Goal: Complete application form: Complete application form

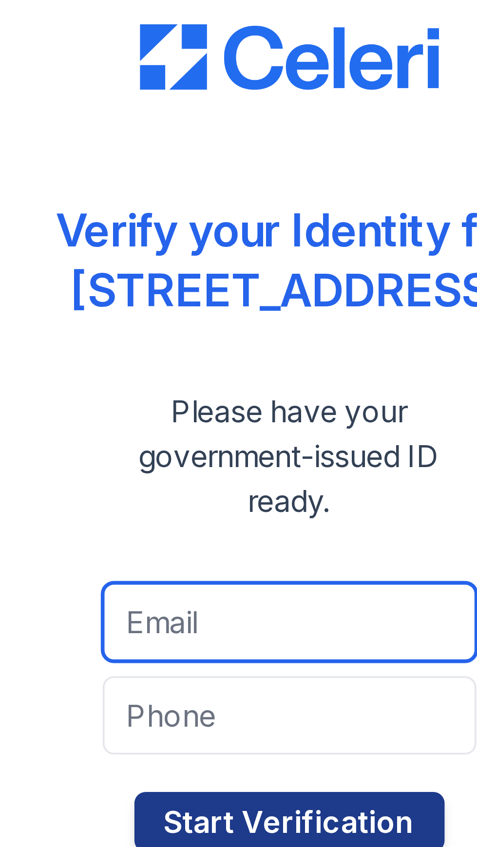
click at [232, 463] on input "email" at bounding box center [238, 463] width 97 height 20
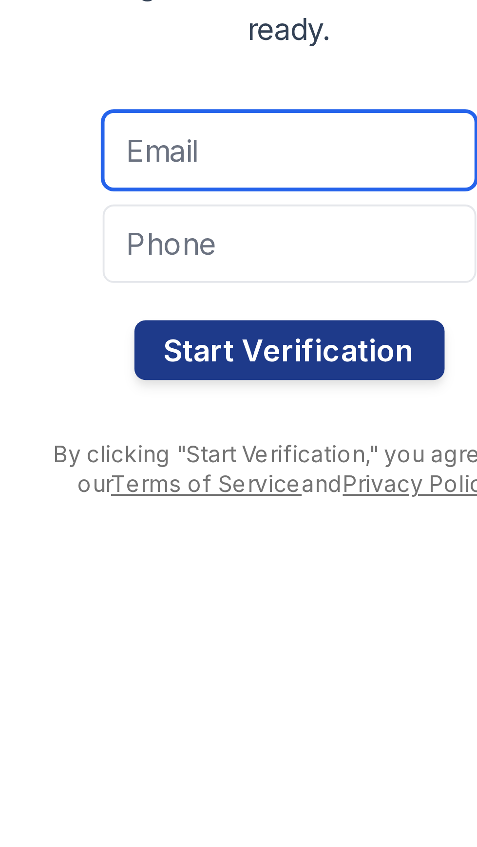
type input "Sprice1968@gmail.com"
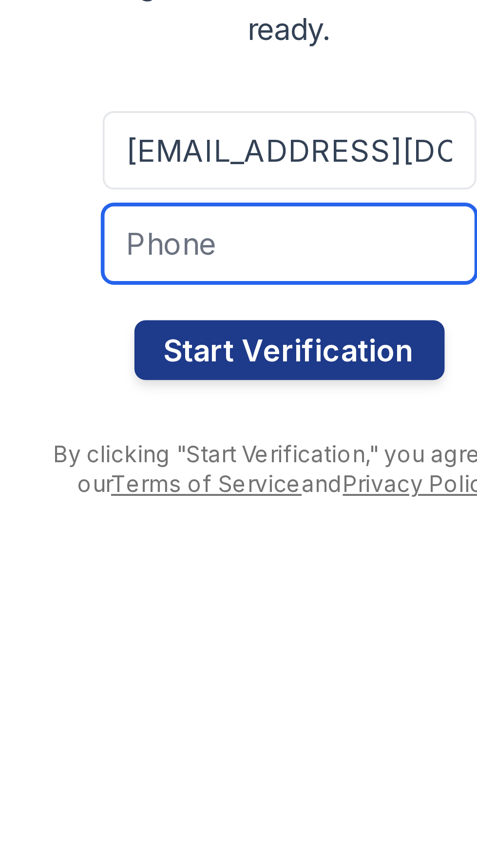
click at [232, 493] on input "tel" at bounding box center [238, 488] width 97 height 20
click at [238, 486] on input "tel" at bounding box center [238, 488] width 97 height 20
type input "7085012974"
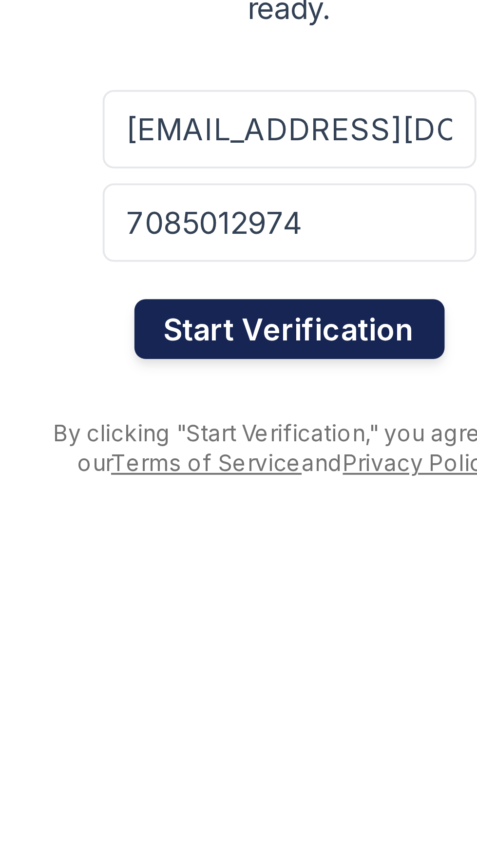
click at [238, 512] on button "Start Verification" at bounding box center [238, 516] width 81 height 16
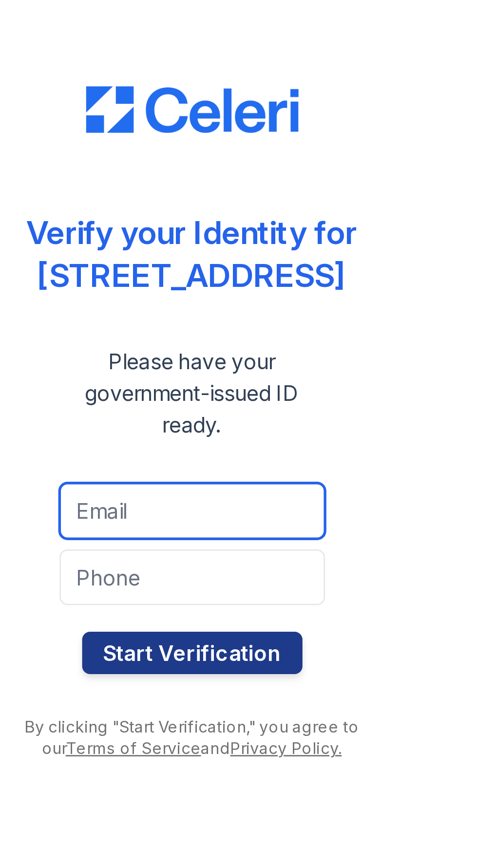
click at [256, 466] on input "email" at bounding box center [238, 463] width 97 height 20
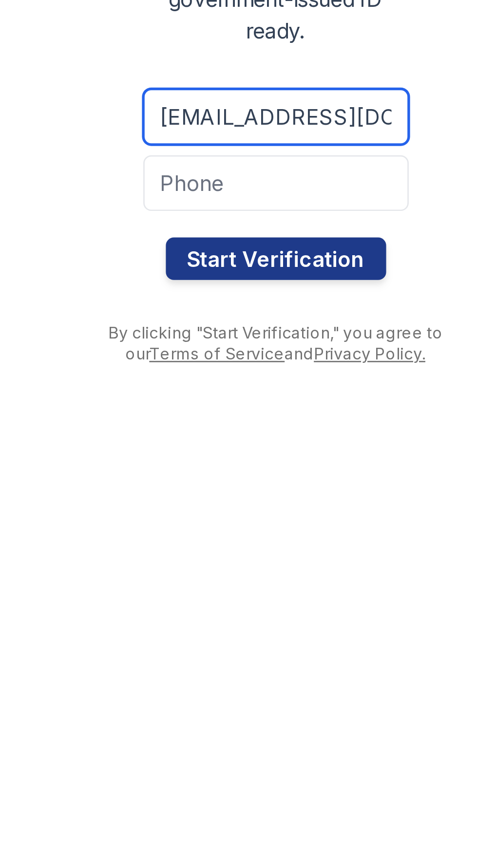
type input "joannmazur1946@gmail.com"
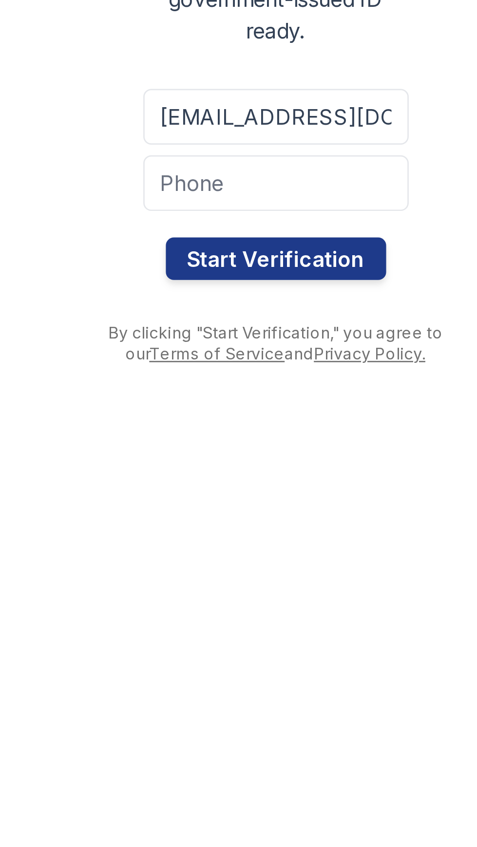
click at [234, 489] on input "tel" at bounding box center [238, 488] width 97 height 20
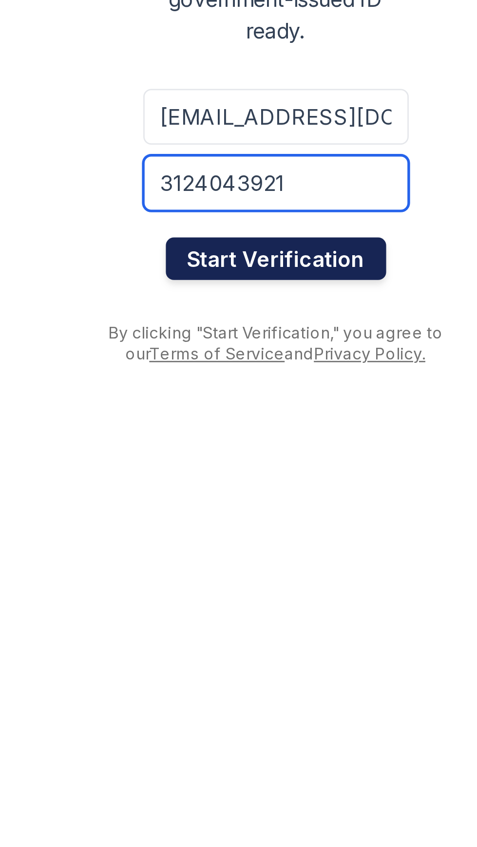
type input "3124043921"
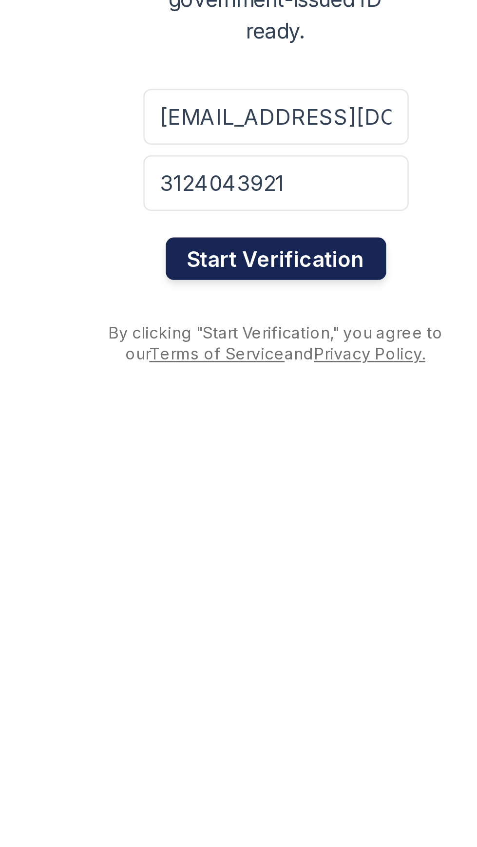
click at [253, 514] on button "Start Verification" at bounding box center [238, 516] width 81 height 16
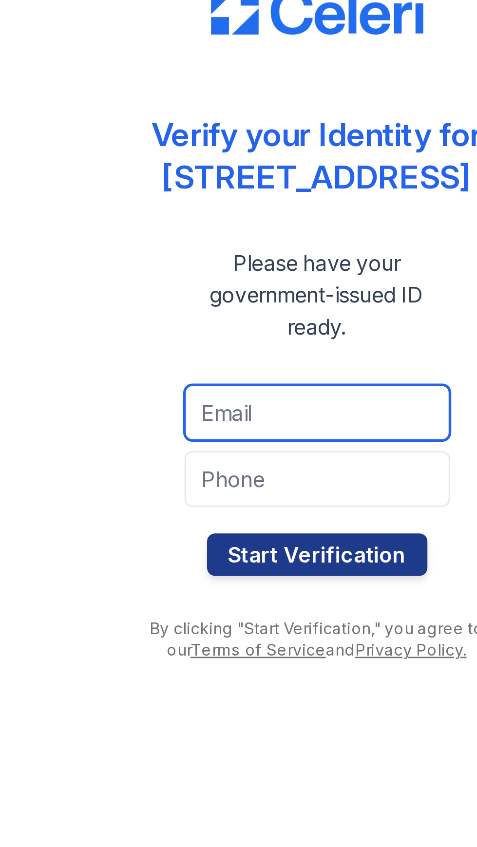
click at [237, 459] on input "email" at bounding box center [238, 463] width 97 height 20
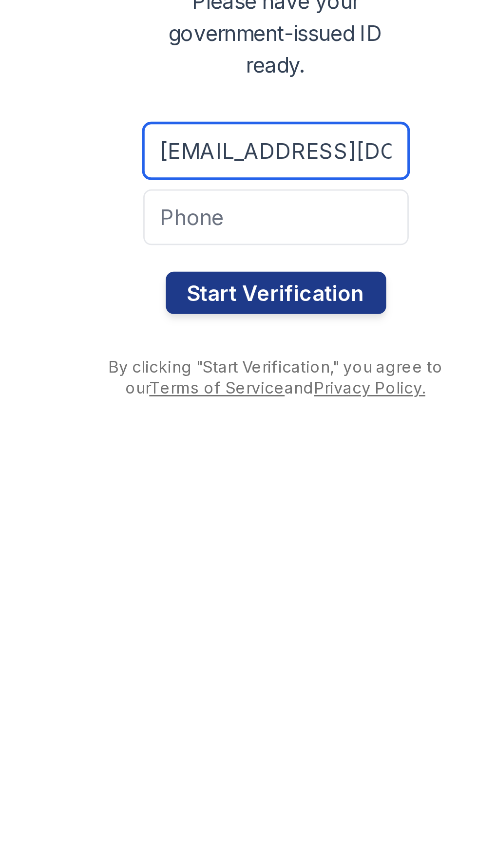
type input "sprice1968@gmail.com"
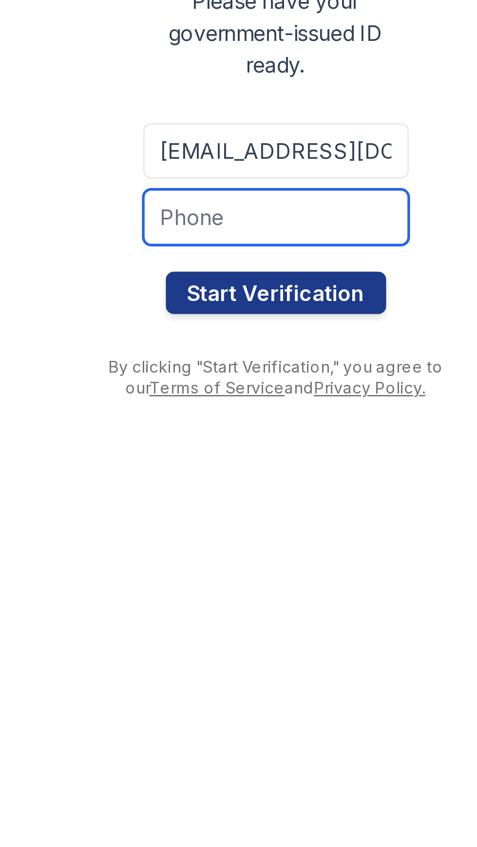
click at [262, 485] on input "tel" at bounding box center [238, 488] width 97 height 20
type input "7085012974"
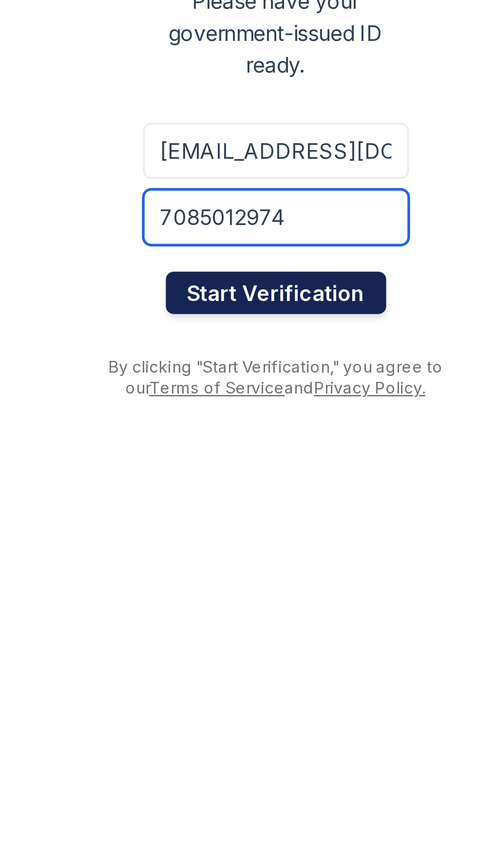
click at [241, 510] on button "Start Verification" at bounding box center [238, 516] width 81 height 16
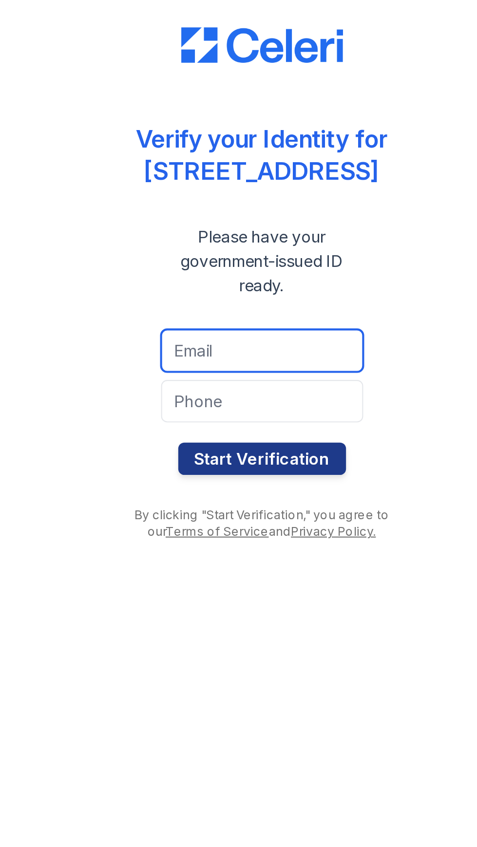
click at [249, 460] on input "email" at bounding box center [238, 463] width 97 height 20
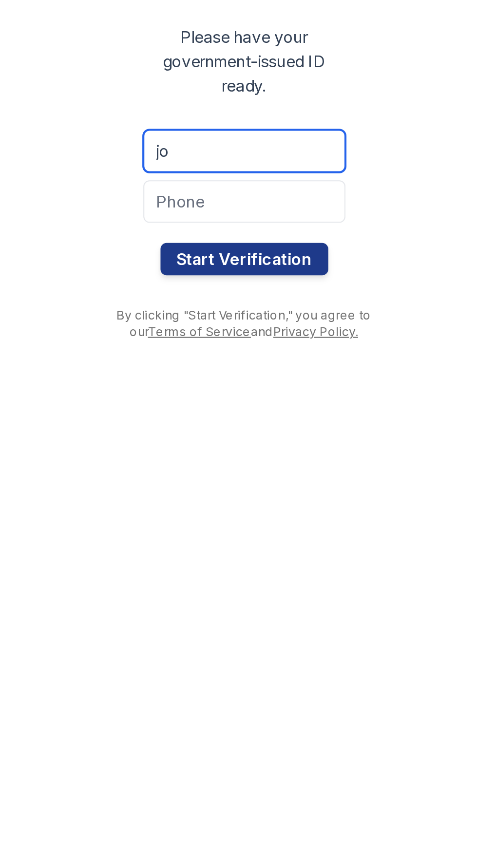
type input "joannmazur1946@gmail.com"
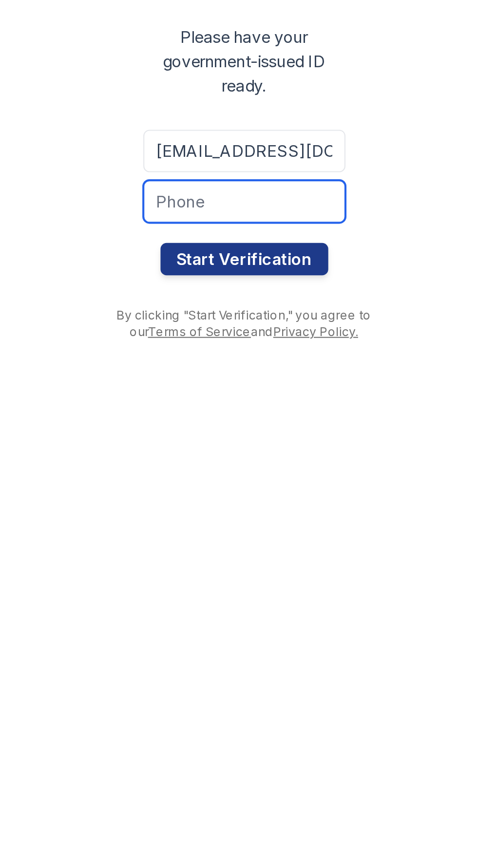
click at [239, 491] on input "tel" at bounding box center [238, 488] width 97 height 20
type input "3124043921"
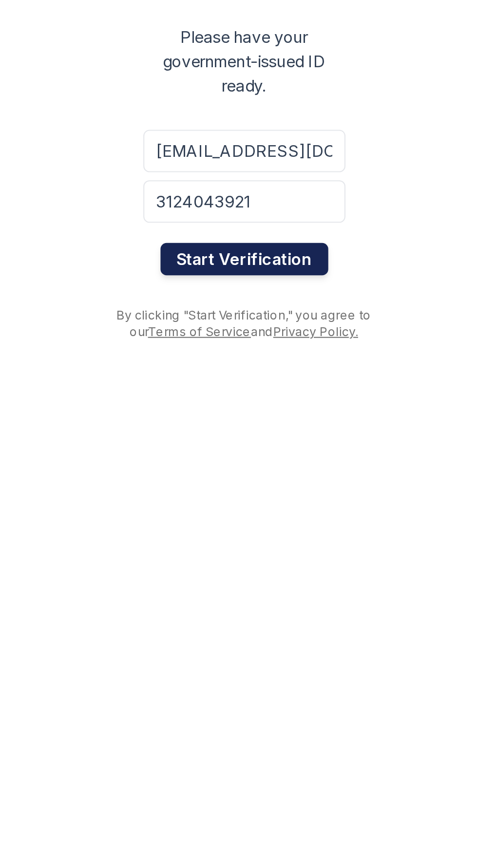
click at [245, 515] on button "Start Verification" at bounding box center [238, 516] width 81 height 16
